Goal: Task Accomplishment & Management: Manage account settings

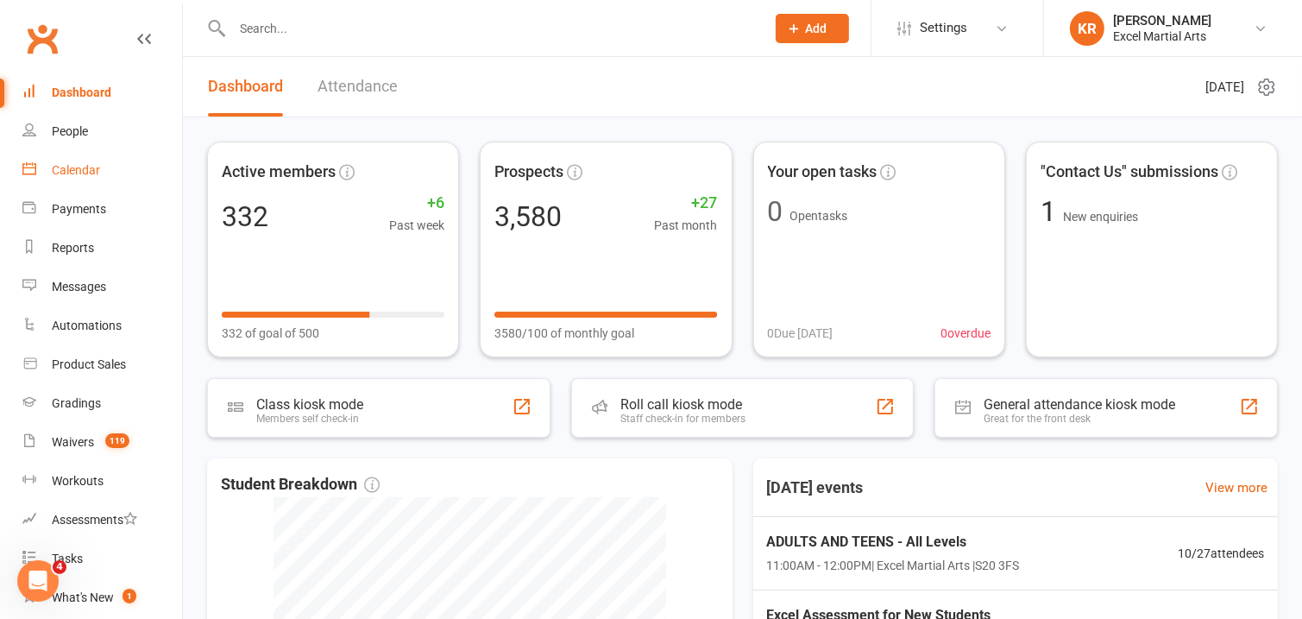
click at [91, 179] on link "Calendar" at bounding box center [102, 170] width 160 height 39
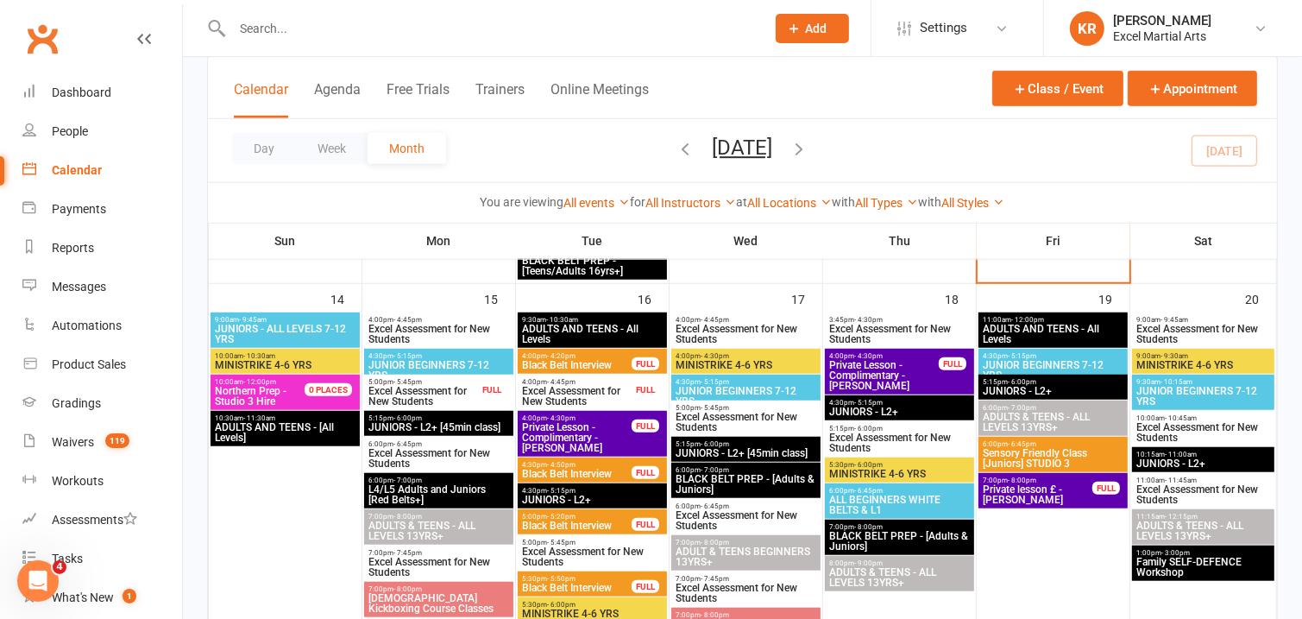
scroll to position [1152, 0]
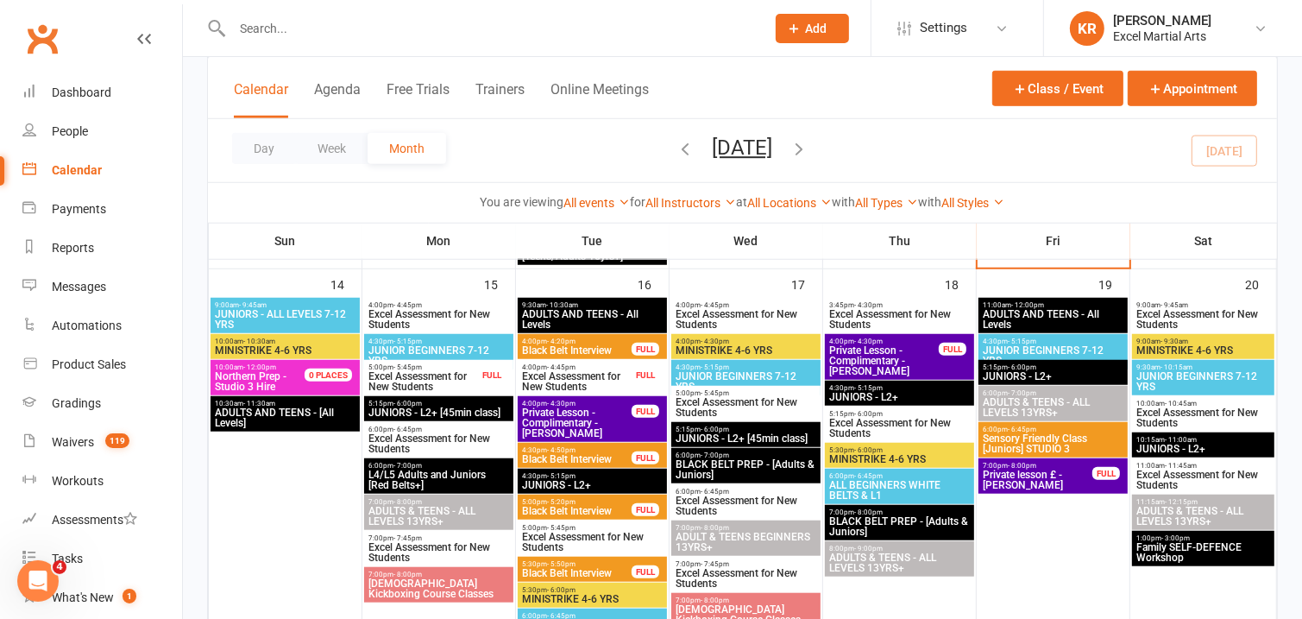
click at [289, 374] on span "Northern Prep - Studio 3 Hire" at bounding box center [269, 381] width 111 height 21
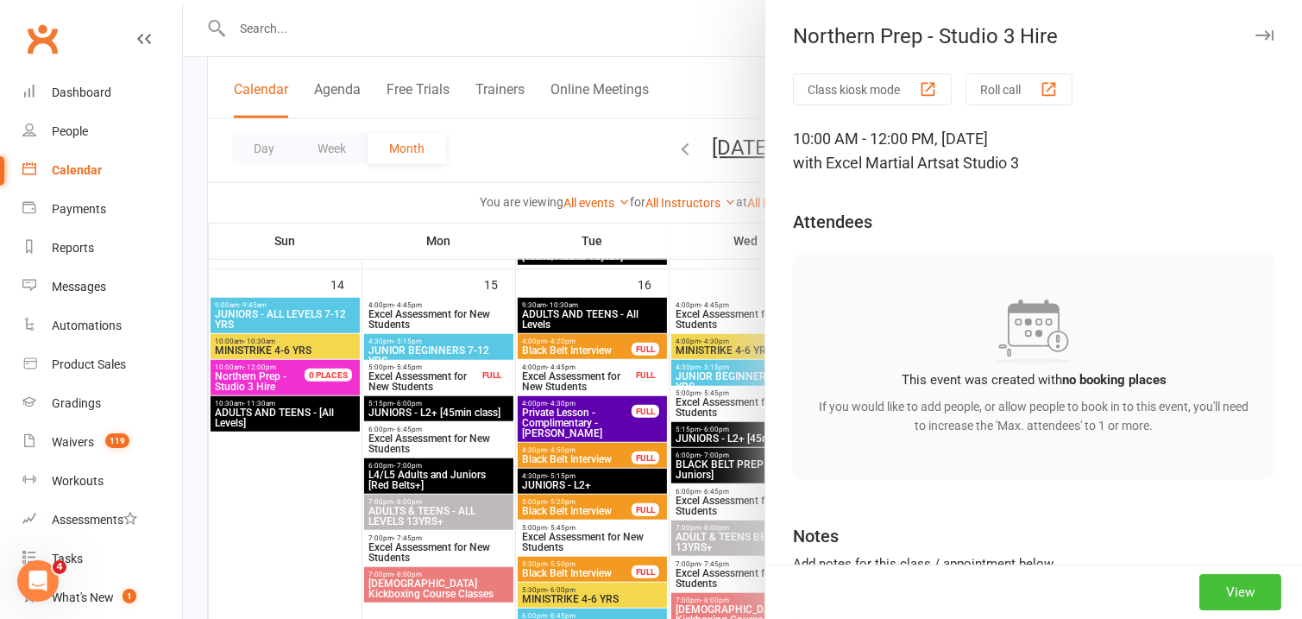
click at [1234, 591] on button "View" at bounding box center [1240, 592] width 82 height 36
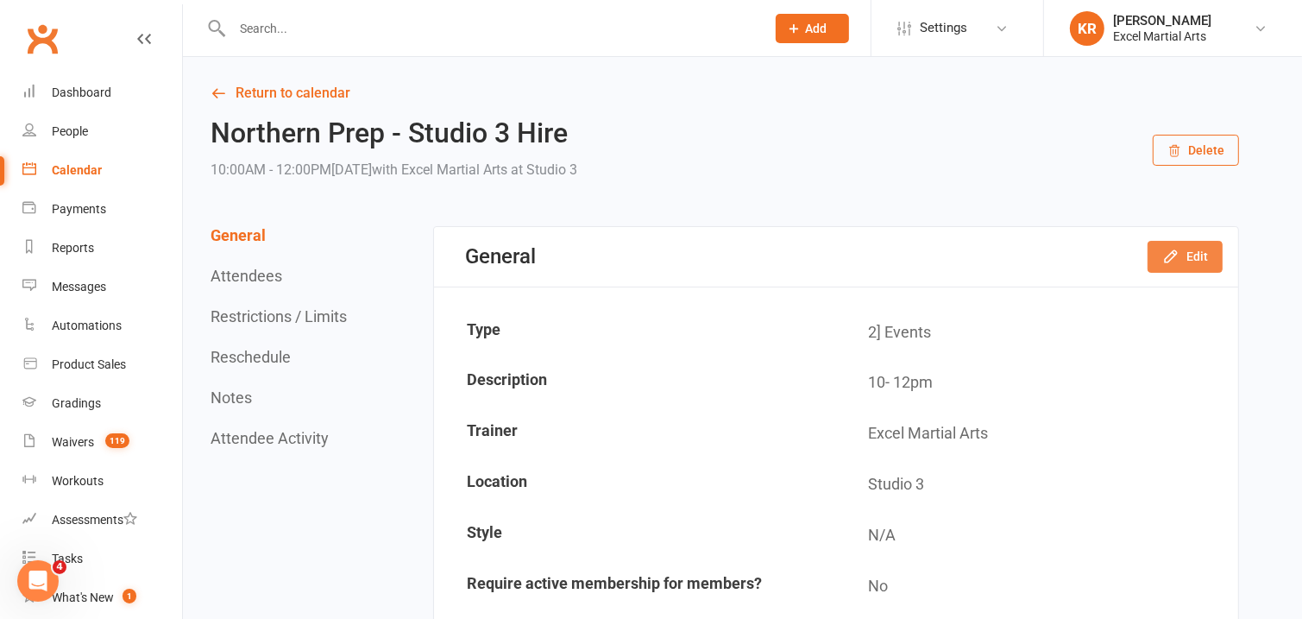
click at [1203, 256] on button "Edit" at bounding box center [1185, 256] width 75 height 31
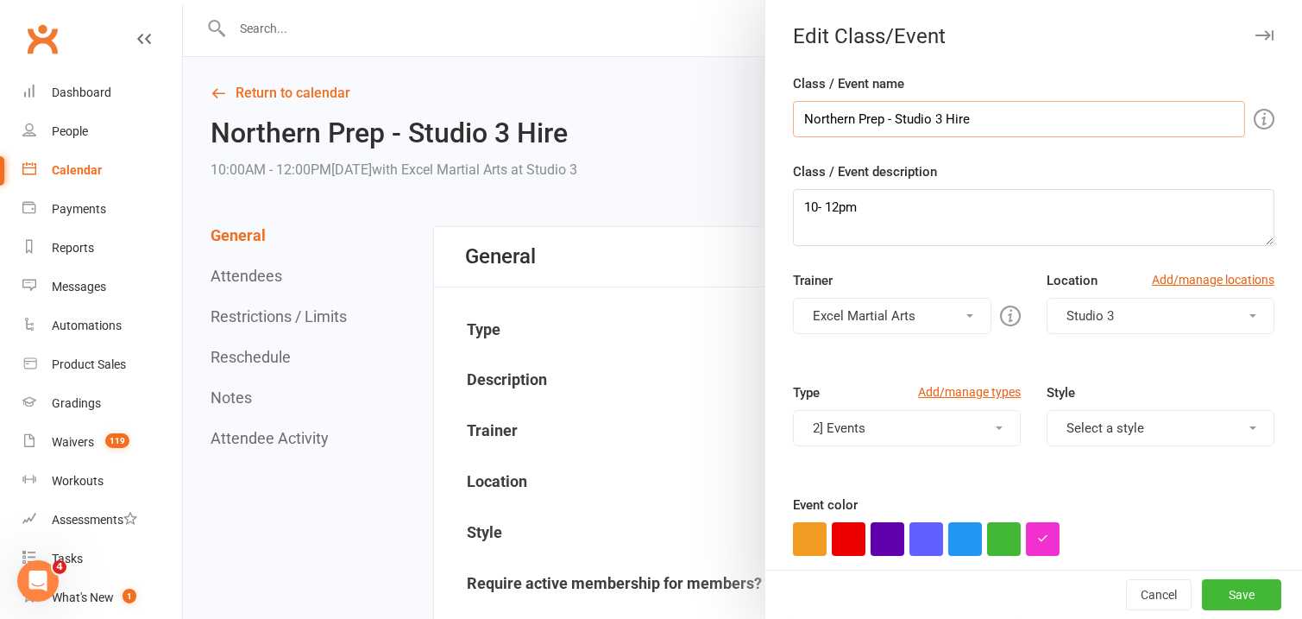
click at [1031, 125] on input "Northern Prep - Studio 3 Hire" at bounding box center [1019, 119] width 452 height 36
click at [944, 116] on input "Northern Prep - Studio 3 Hire" at bounding box center [1019, 119] width 452 height 36
click at [893, 121] on input "Northern Prep - Studio 3 & Cafe/lounge Hire" at bounding box center [1019, 119] width 452 height 36
click at [1055, 119] on input "Northern Prep - [Studio 3 & Cafe/lounge Hire" at bounding box center [1019, 119] width 452 height 36
type input "Northern Prep - [Studio 3 & Cafe/lounge Hire]"
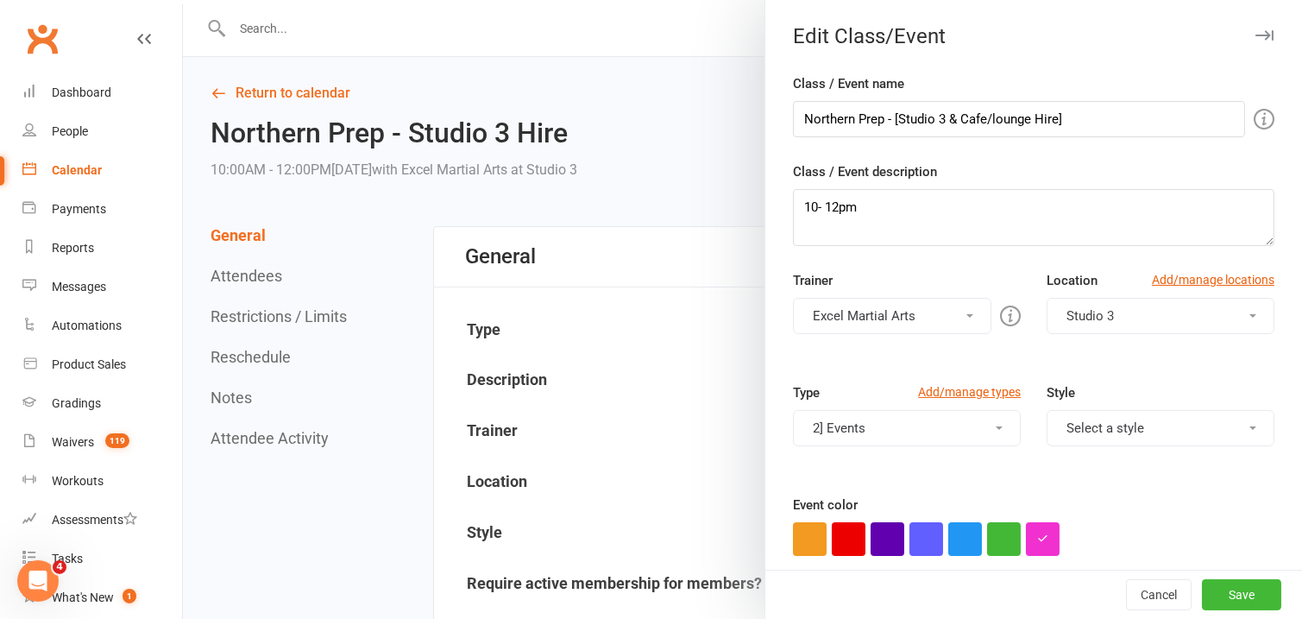
click at [1071, 169] on div "Class / Event description 10- 12pm" at bounding box center [1033, 203] width 481 height 85
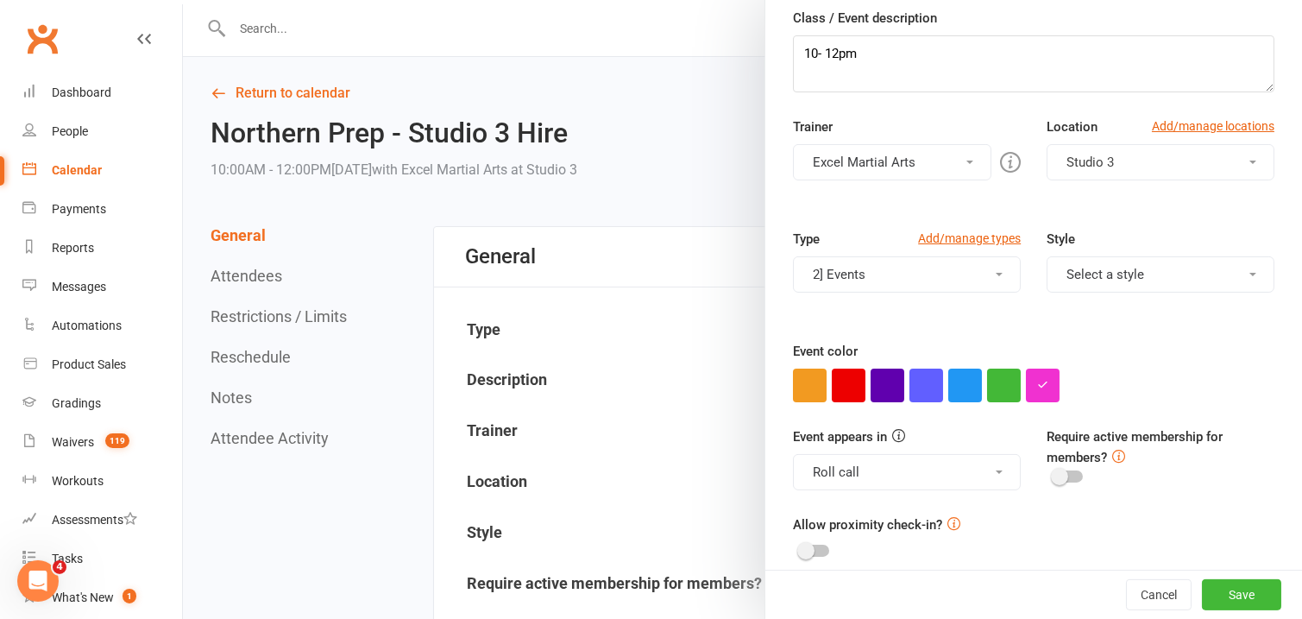
scroll to position [171, 0]
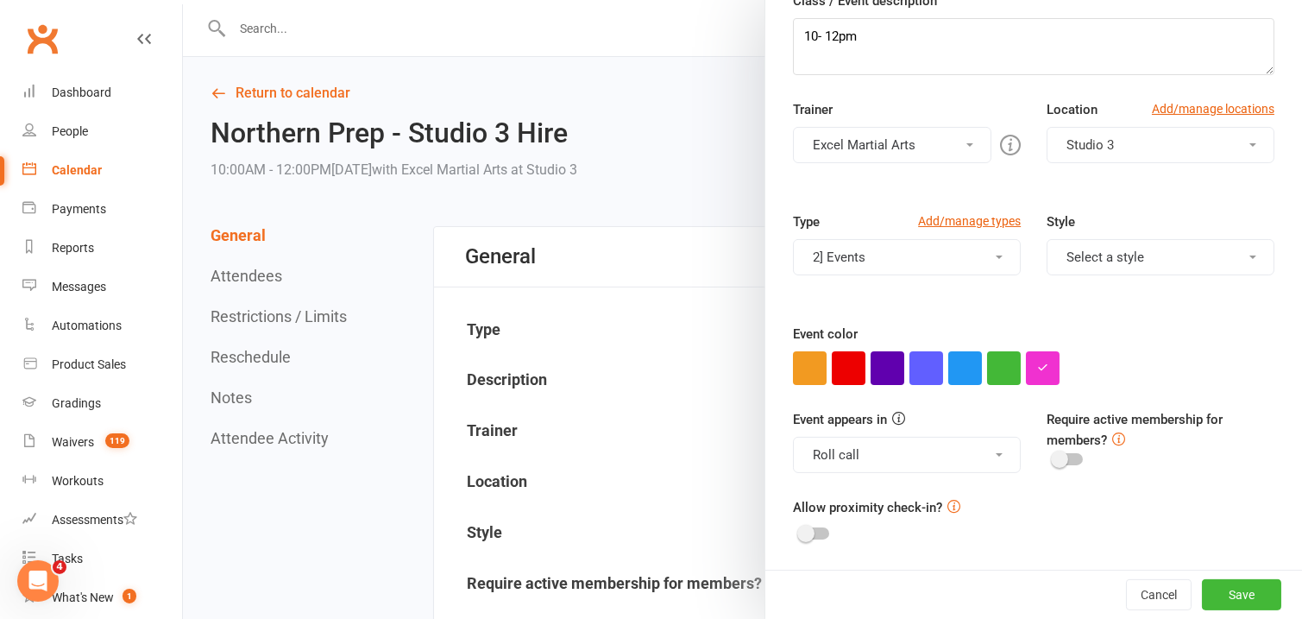
click at [993, 460] on button "Roll call" at bounding box center [907, 455] width 228 height 36
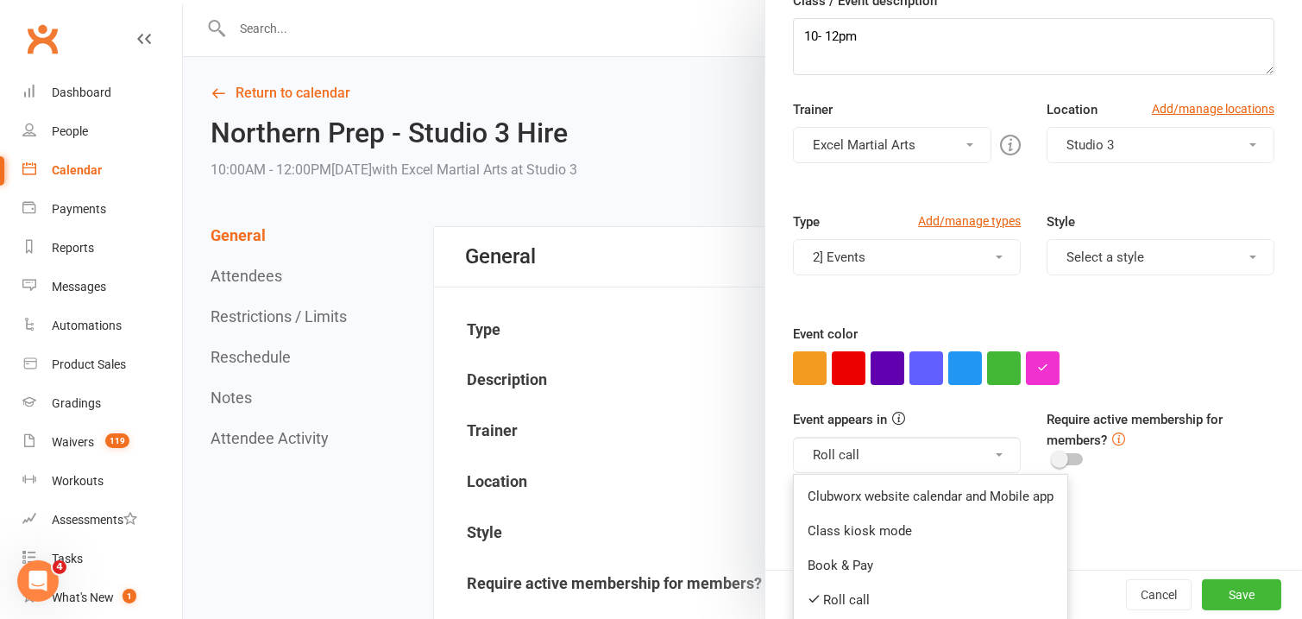
click at [1113, 366] on div at bounding box center [1033, 368] width 481 height 34
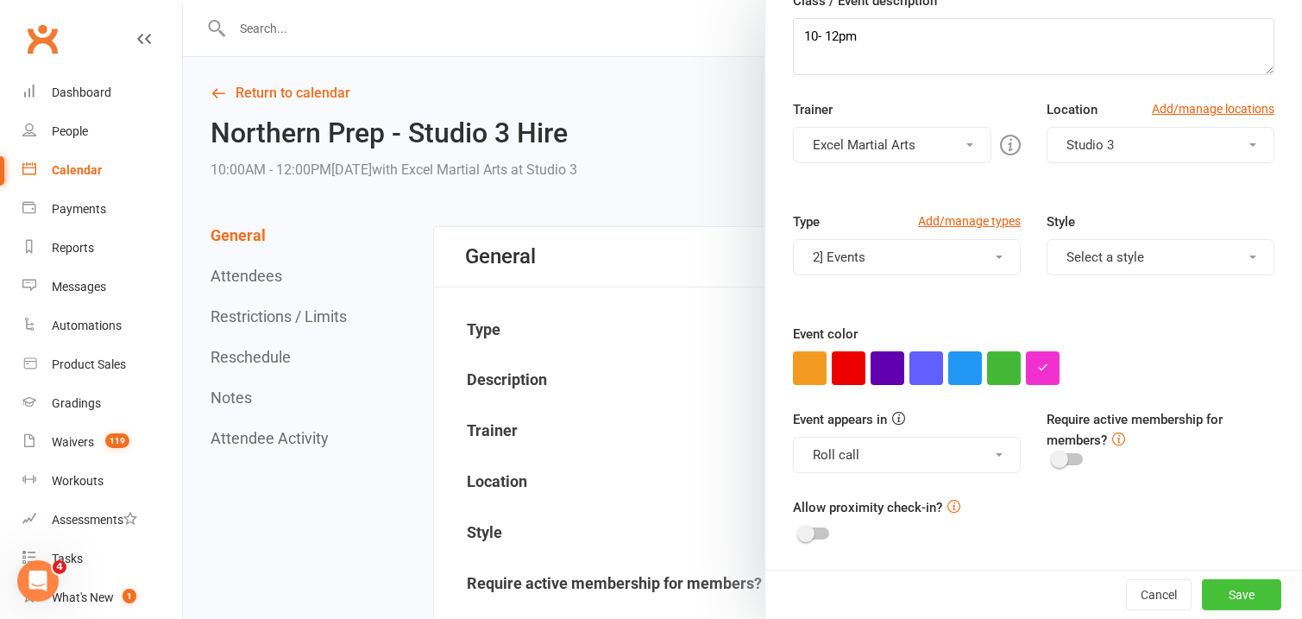
click at [1257, 593] on button "Save" at bounding box center [1241, 594] width 79 height 31
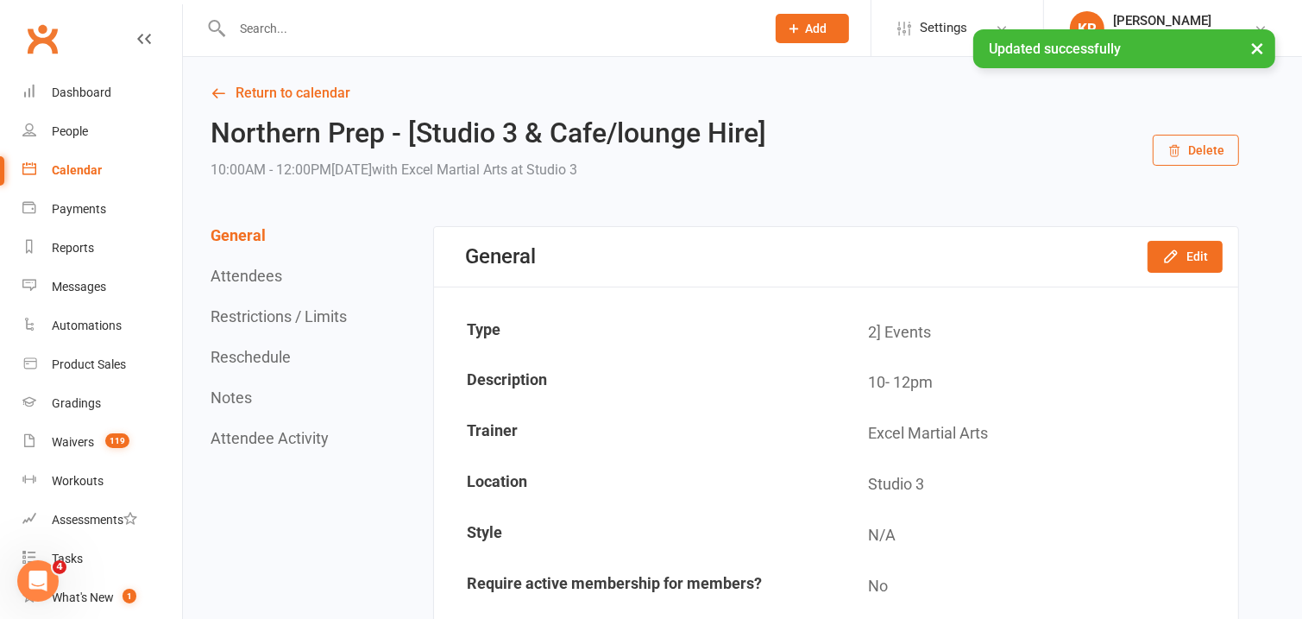
click at [86, 167] on div "Calendar" at bounding box center [77, 170] width 50 height 14
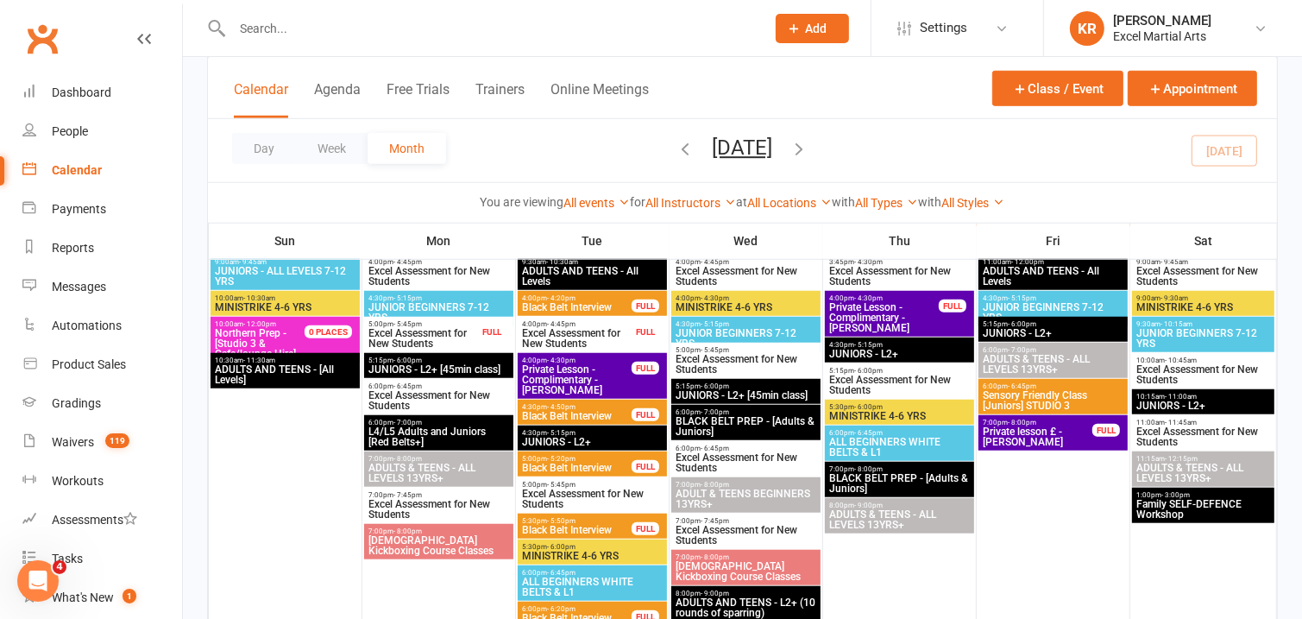
scroll to position [1185, 0]
